Goal: Task Accomplishment & Management: Complete application form

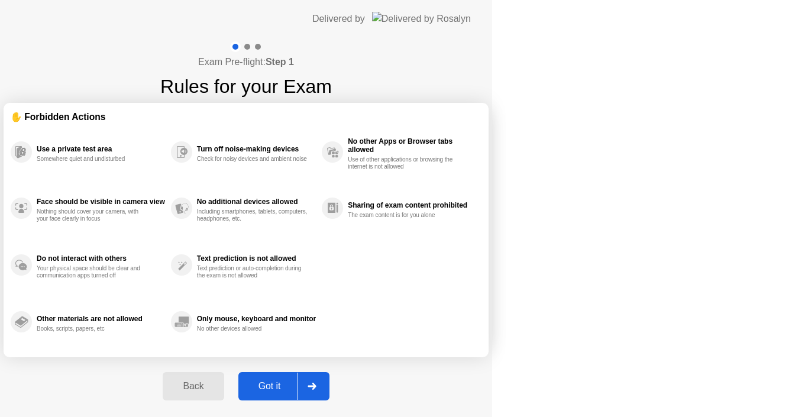
click at [329, 376] on button "Got it" at bounding box center [283, 386] width 91 height 28
select select "Available cameras"
select select "Available speakers"
select select "Available microphones"
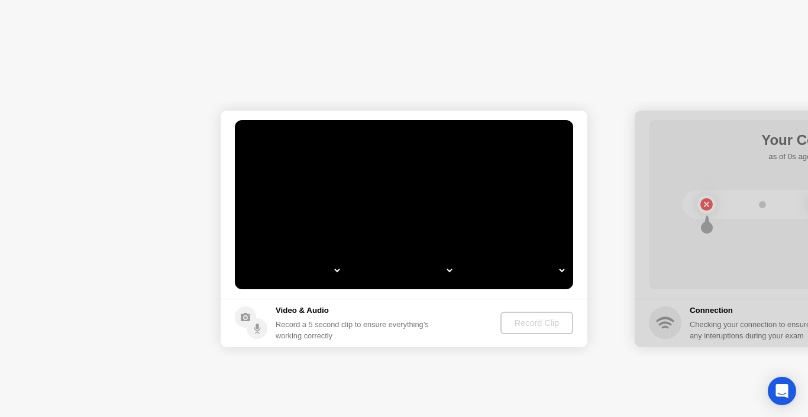
select select "*"
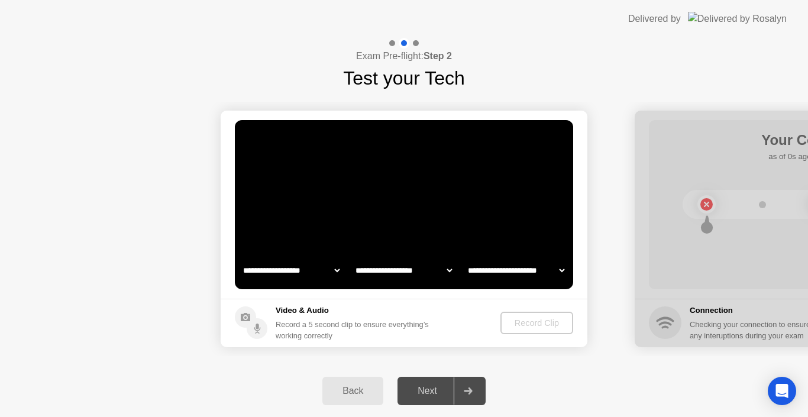
select select "**********"
select select "*******"
click at [534, 322] on div "Record Clip" at bounding box center [537, 322] width 63 height 9
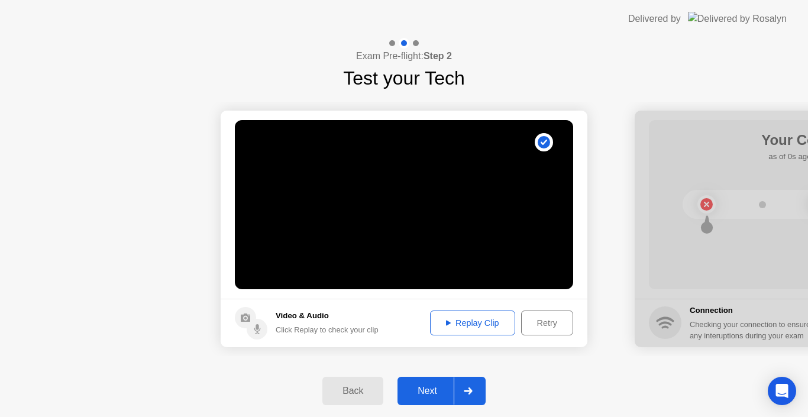
click at [426, 395] on div "Next" at bounding box center [427, 390] width 53 height 11
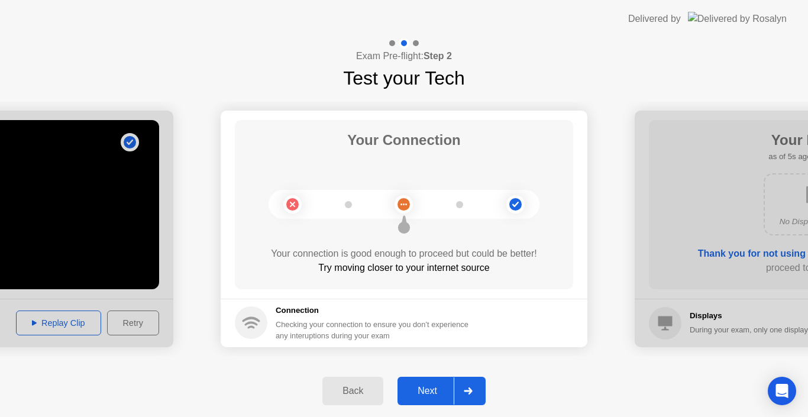
click at [431, 383] on button "Next" at bounding box center [441, 391] width 88 height 28
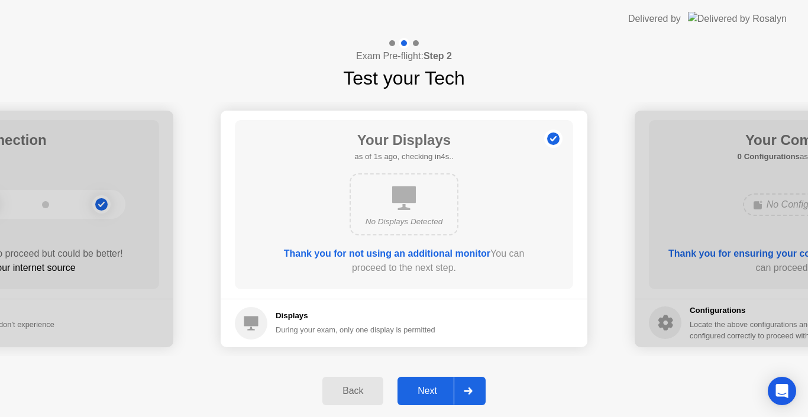
click at [431, 383] on button "Next" at bounding box center [441, 391] width 88 height 28
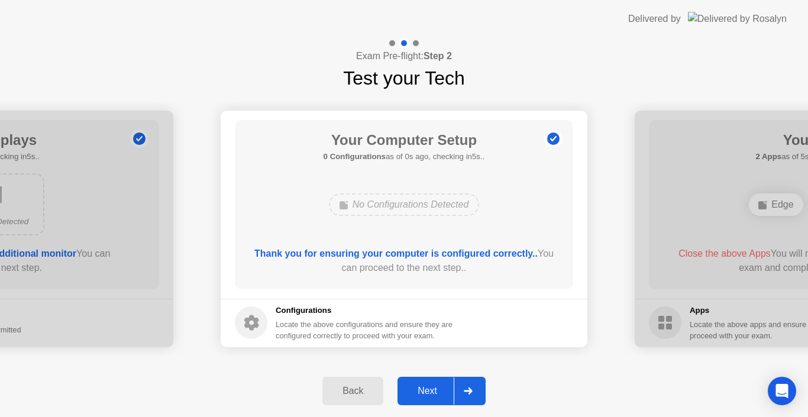
click at [431, 383] on button "Next" at bounding box center [441, 391] width 88 height 28
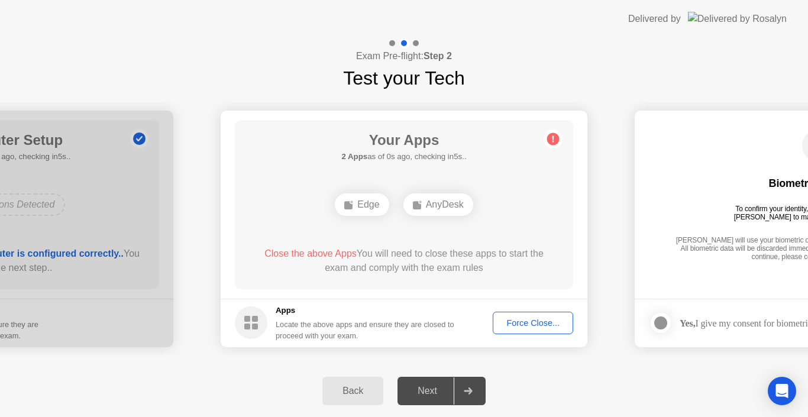
click at [524, 328] on div "Force Close..." at bounding box center [533, 322] width 72 height 9
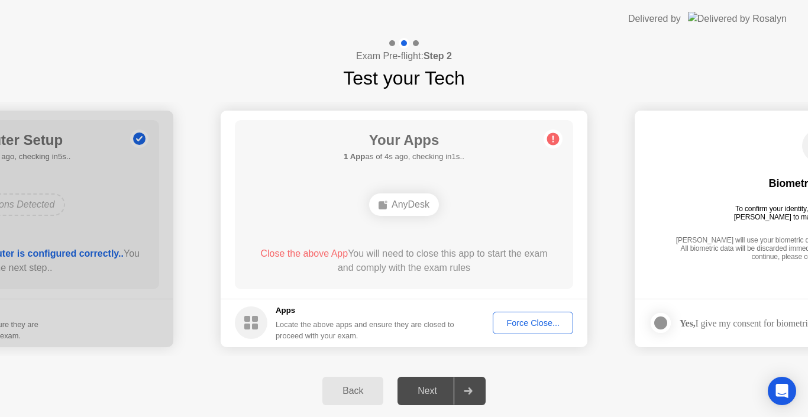
click at [508, 318] on div "Force Close..." at bounding box center [533, 322] width 72 height 9
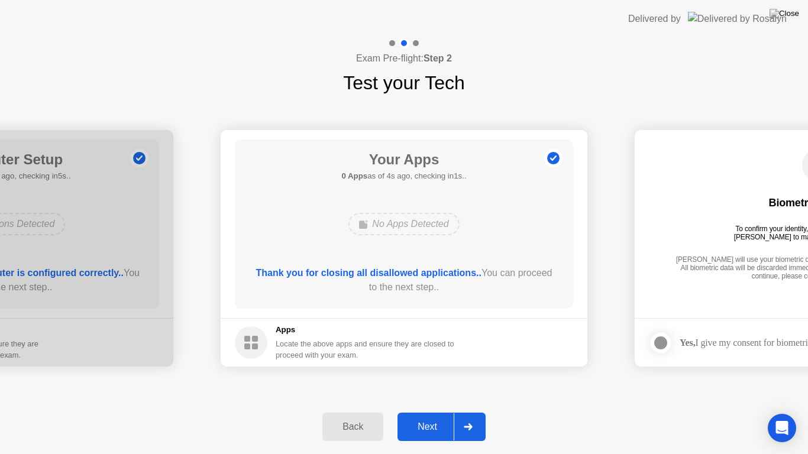
click at [433, 416] on div "Next" at bounding box center [427, 427] width 53 height 11
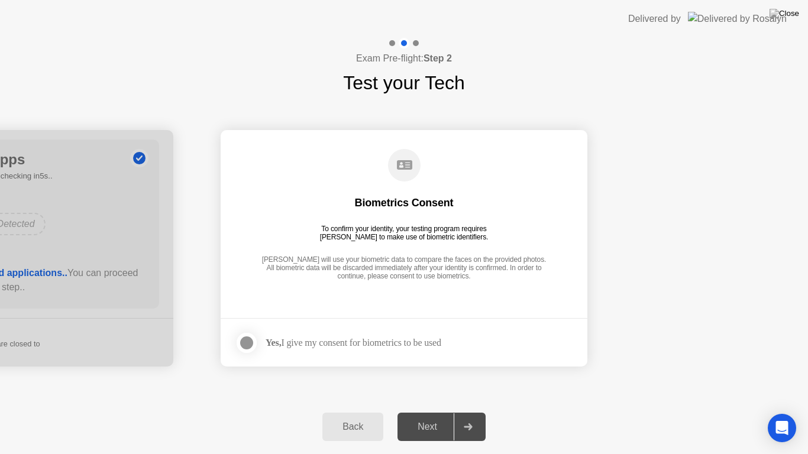
click at [243, 342] on div at bounding box center [246, 343] width 14 height 14
click at [430, 416] on div "Next" at bounding box center [427, 427] width 53 height 11
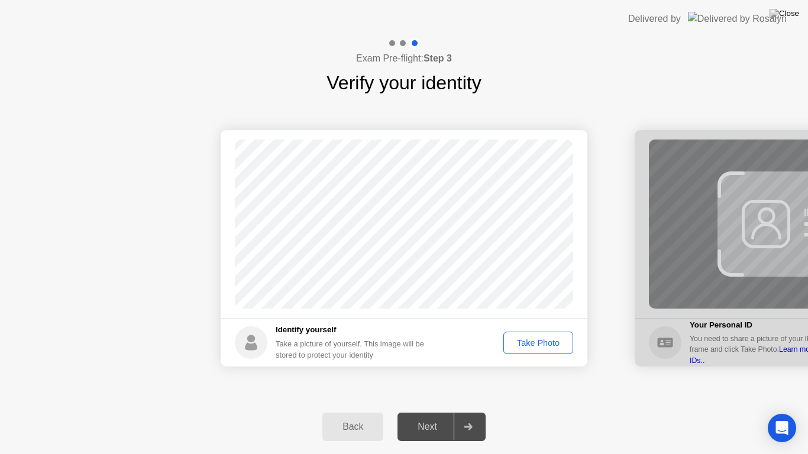
click at [521, 338] on div "Take Photo" at bounding box center [537, 342] width 61 height 9
click at [434, 416] on div "Next" at bounding box center [427, 427] width 53 height 11
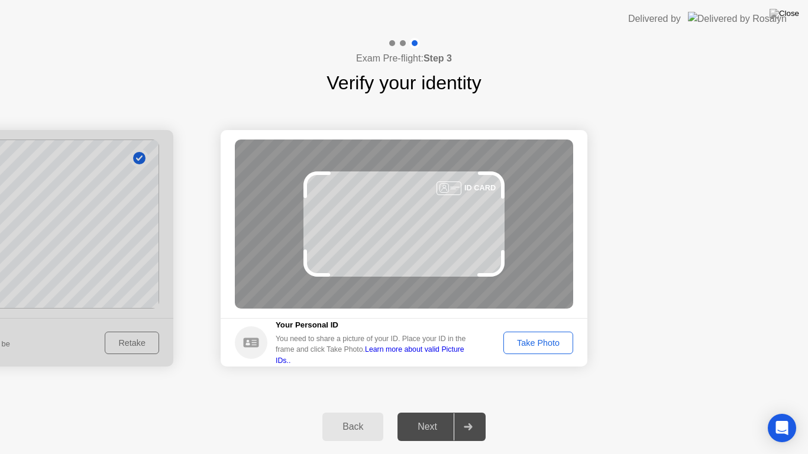
click at [531, 346] on div "Take Photo" at bounding box center [537, 342] width 61 height 9
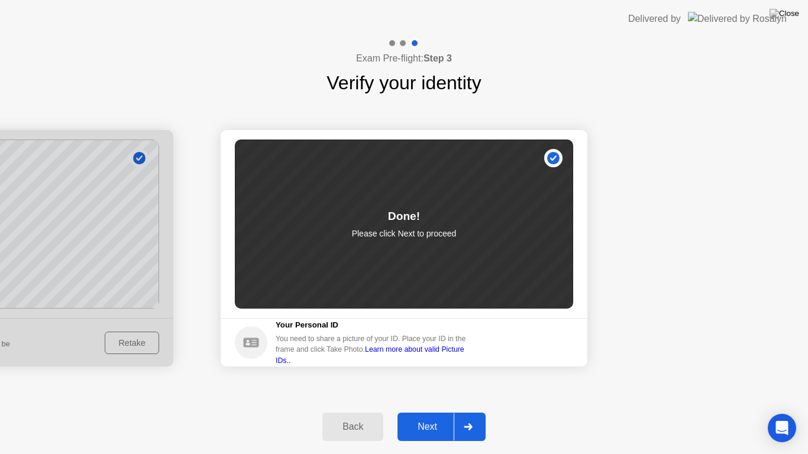
click at [422, 416] on div "Next" at bounding box center [427, 427] width 53 height 11
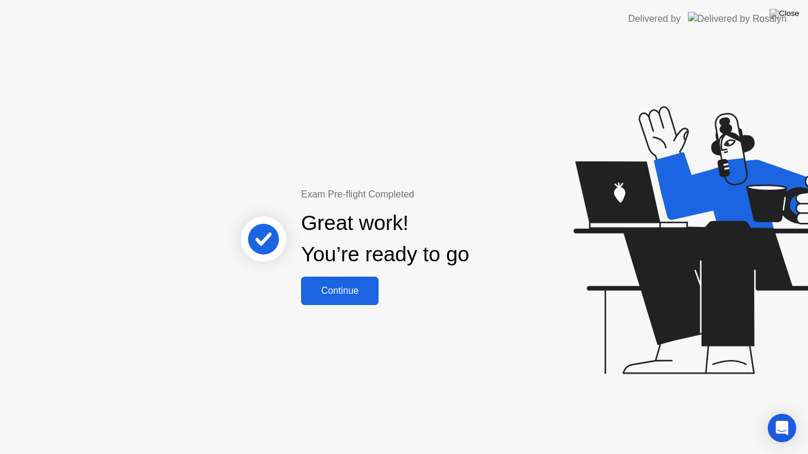
click at [358, 293] on div "Continue" at bounding box center [339, 291] width 70 height 11
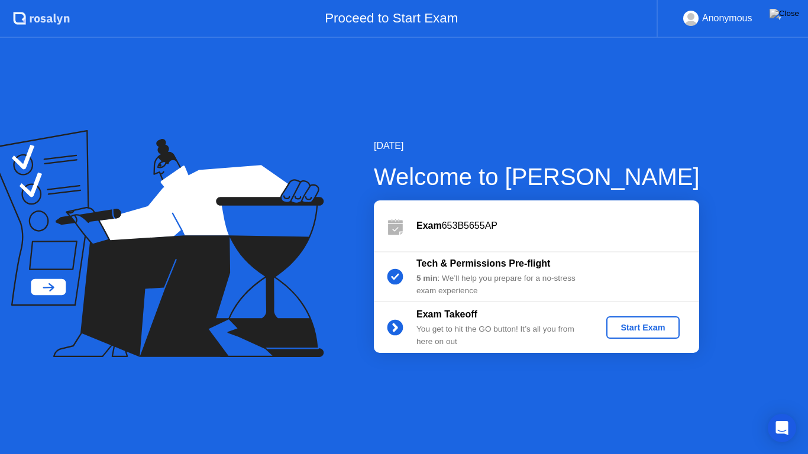
click at [631, 329] on div "Start Exam" at bounding box center [642, 327] width 63 height 9
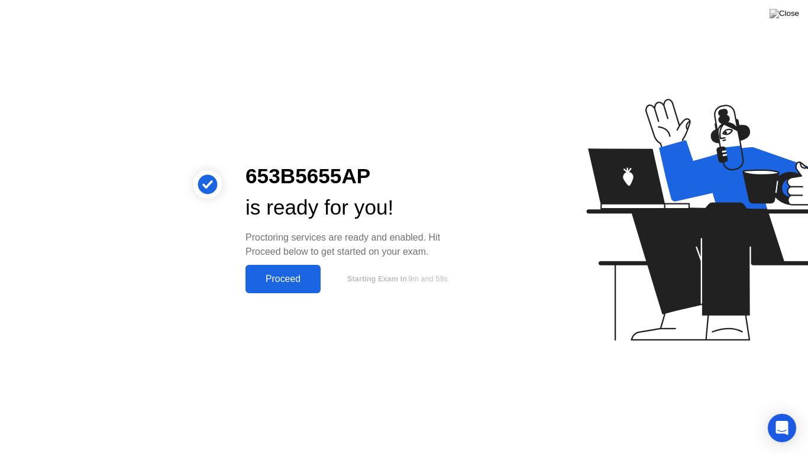
click at [295, 277] on div "Proceed" at bounding box center [283, 279] width 68 height 11
